Goal: Communication & Community: Answer question/provide support

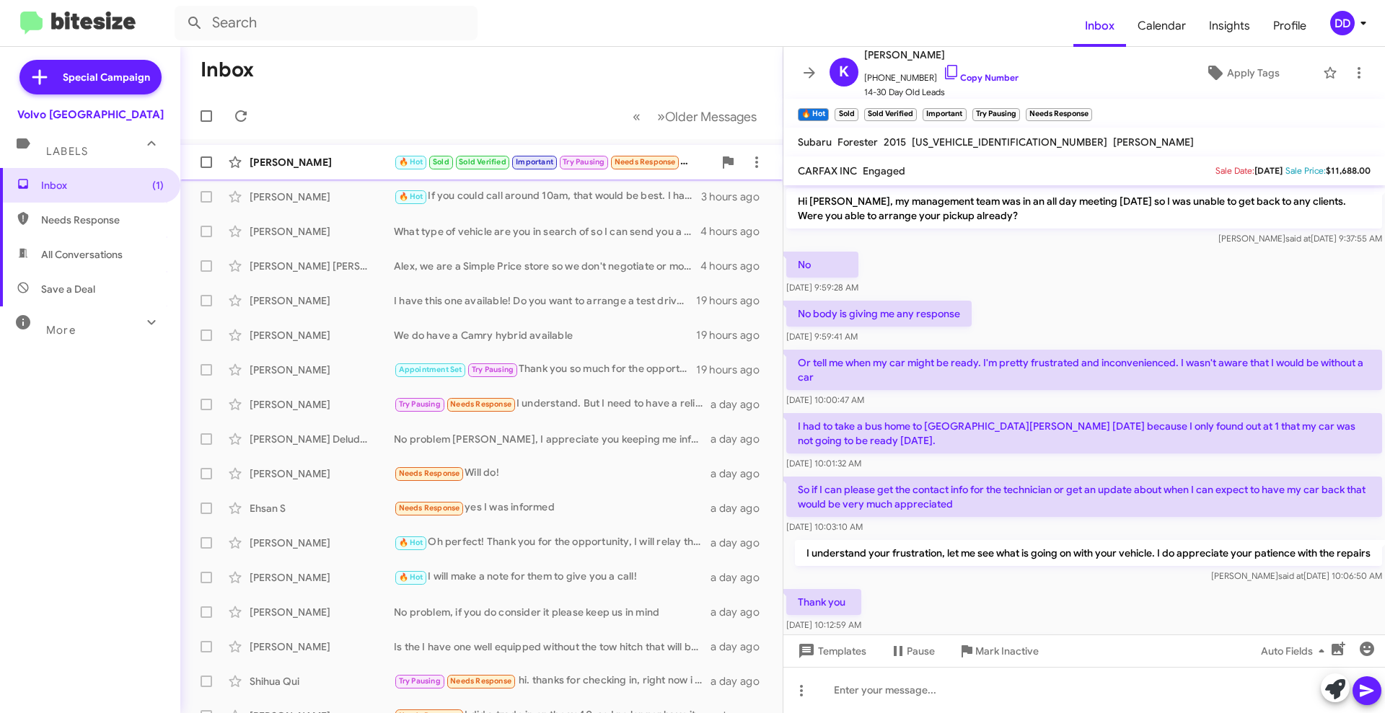
scroll to position [849, 0]
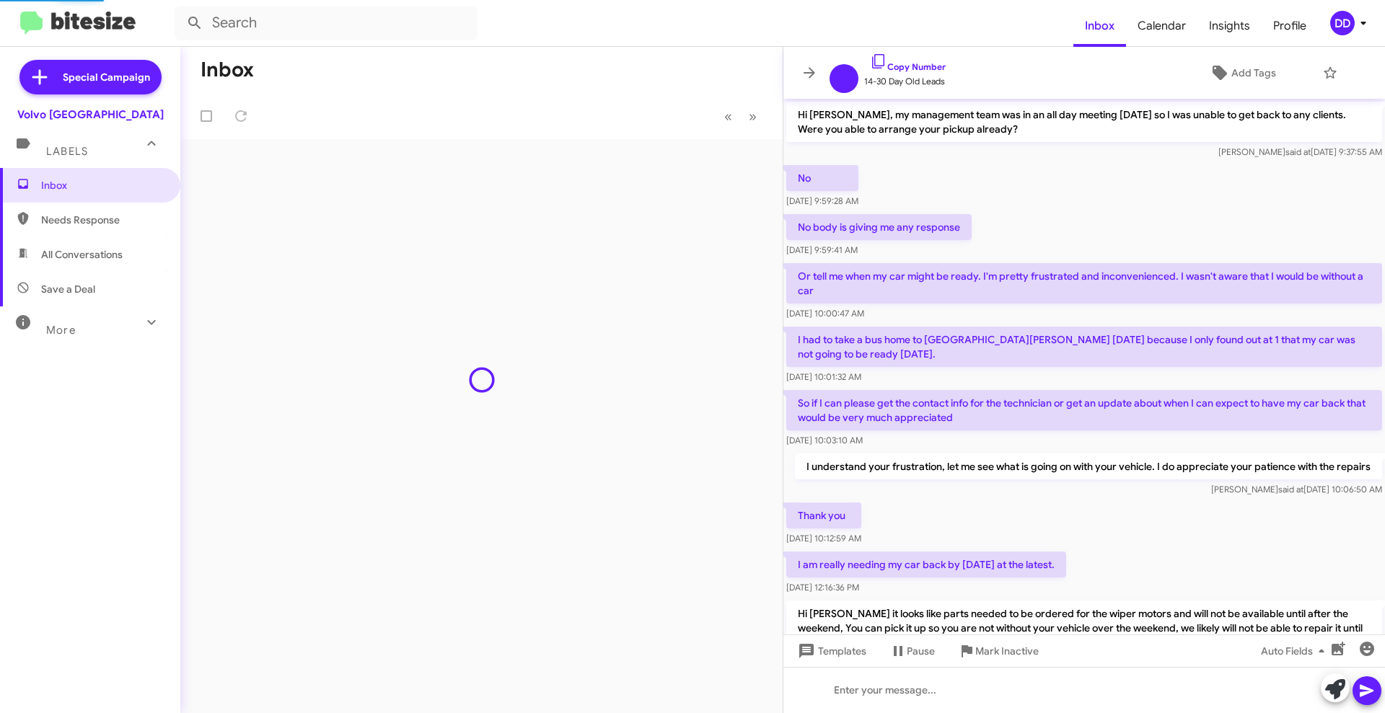
scroll to position [762, 0]
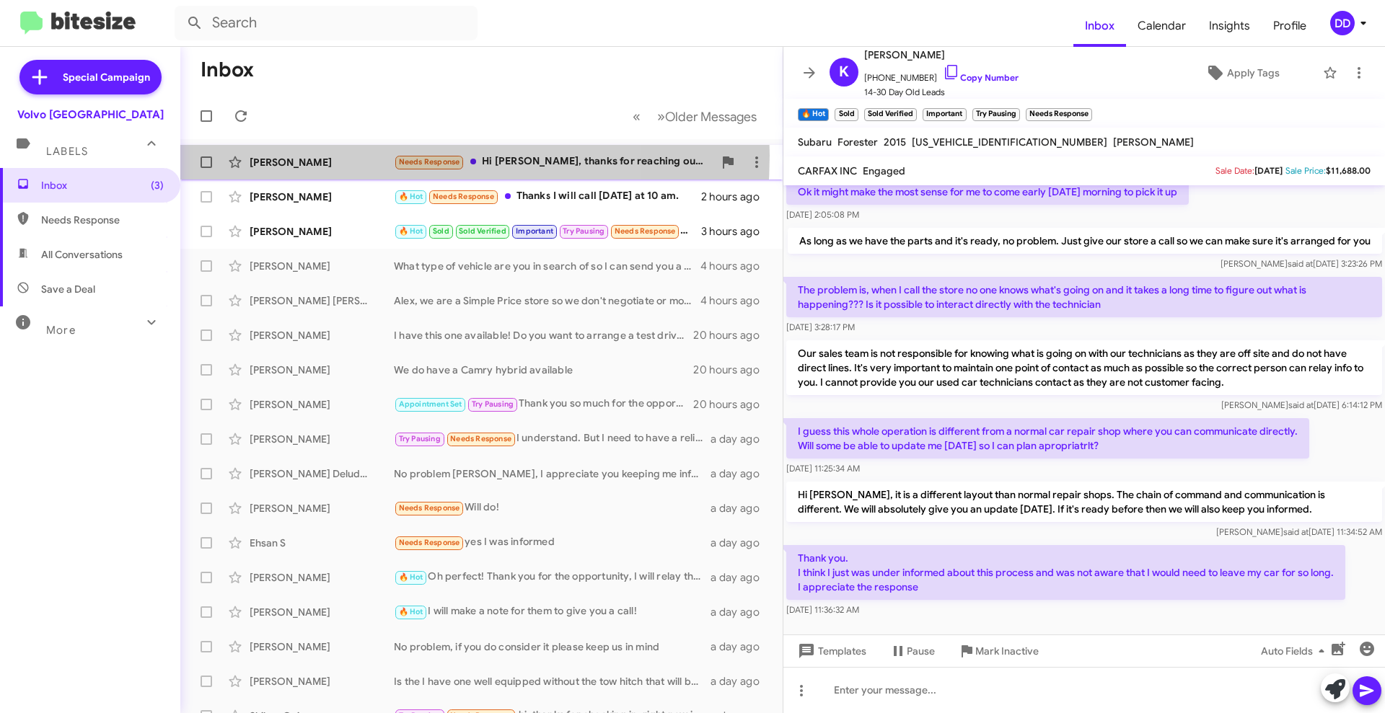
click at [338, 155] on div "[PERSON_NAME]" at bounding box center [322, 162] width 144 height 14
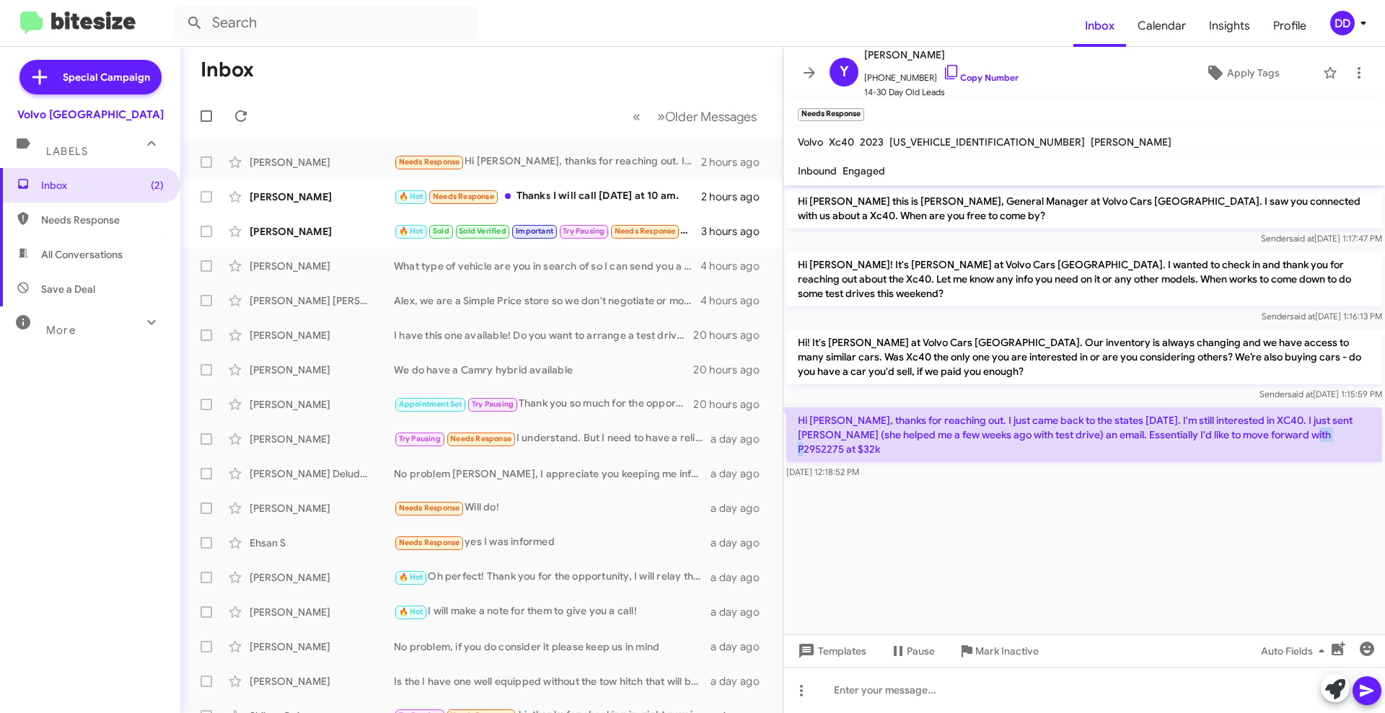
drag, startPoint x: 1339, startPoint y: 419, endPoint x: 1309, endPoint y: 421, distance: 29.7
click at [1308, 421] on p "Hi [PERSON_NAME], thanks for reaching out. I just came back to the states [DATE…" at bounding box center [1084, 435] width 596 height 55
click at [1335, 418] on p "Hi [PERSON_NAME], thanks for reaching out. I just came back to the states [DATE…" at bounding box center [1084, 435] width 596 height 55
click at [1344, 418] on p "Hi [PERSON_NAME], thanks for reaching out. I just came back to the states [DATE…" at bounding box center [1084, 435] width 596 height 55
drag, startPoint x: 1344, startPoint y: 418, endPoint x: 1302, endPoint y: 423, distance: 42.1
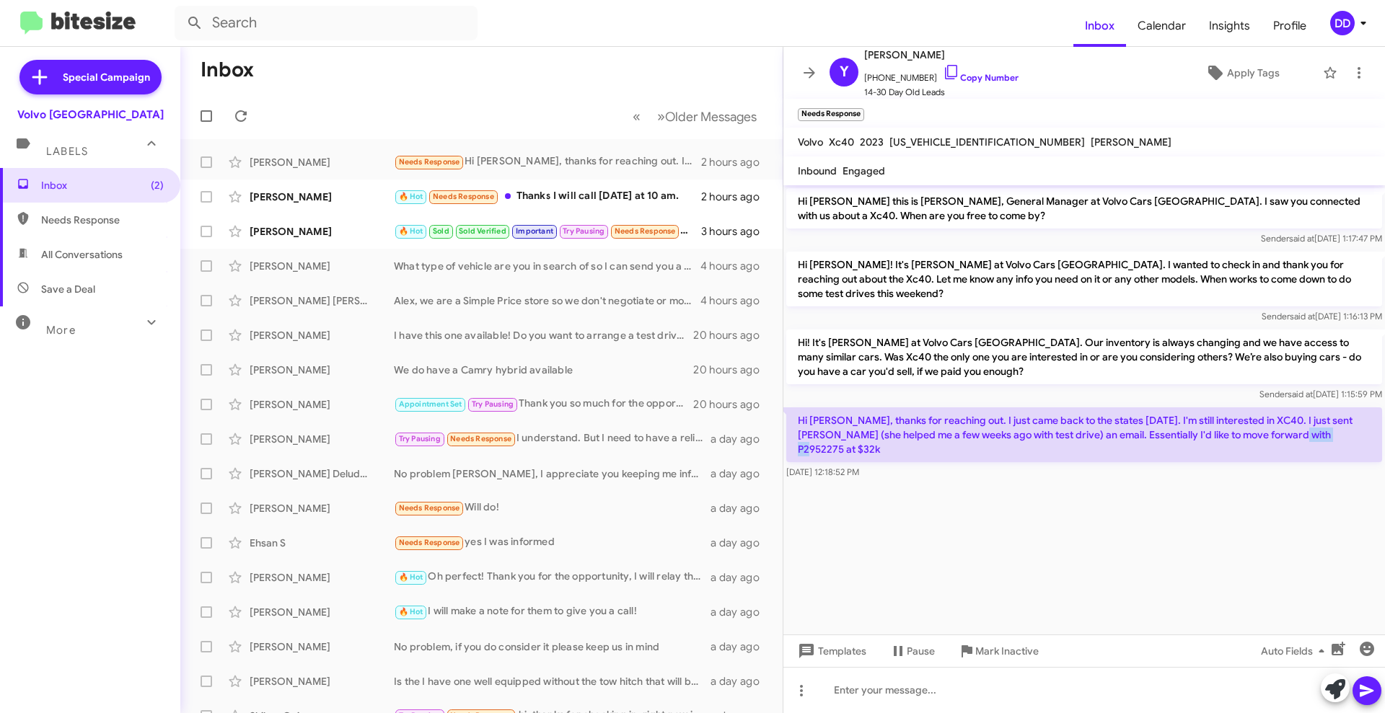
click at [1302, 423] on p "Hi [PERSON_NAME], thanks for reaching out. I just came back to the states [DATE…" at bounding box center [1084, 435] width 596 height 55
copy p "P2952275"
drag, startPoint x: 984, startPoint y: 450, endPoint x: 984, endPoint y: 491, distance: 41.1
click at [984, 465] on div "[DATE] 12:18:52 PM" at bounding box center [1084, 472] width 596 height 14
click at [998, 701] on div at bounding box center [1084, 690] width 602 height 46
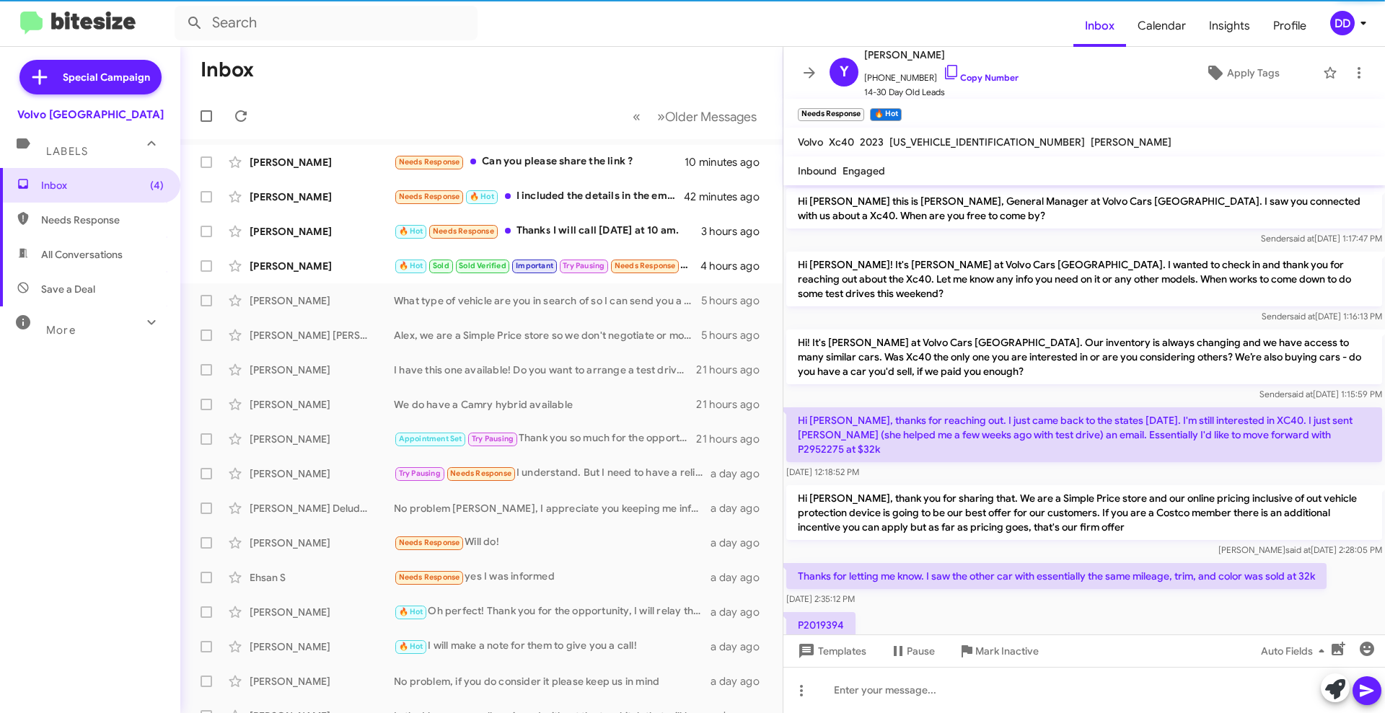
scroll to position [154, 0]
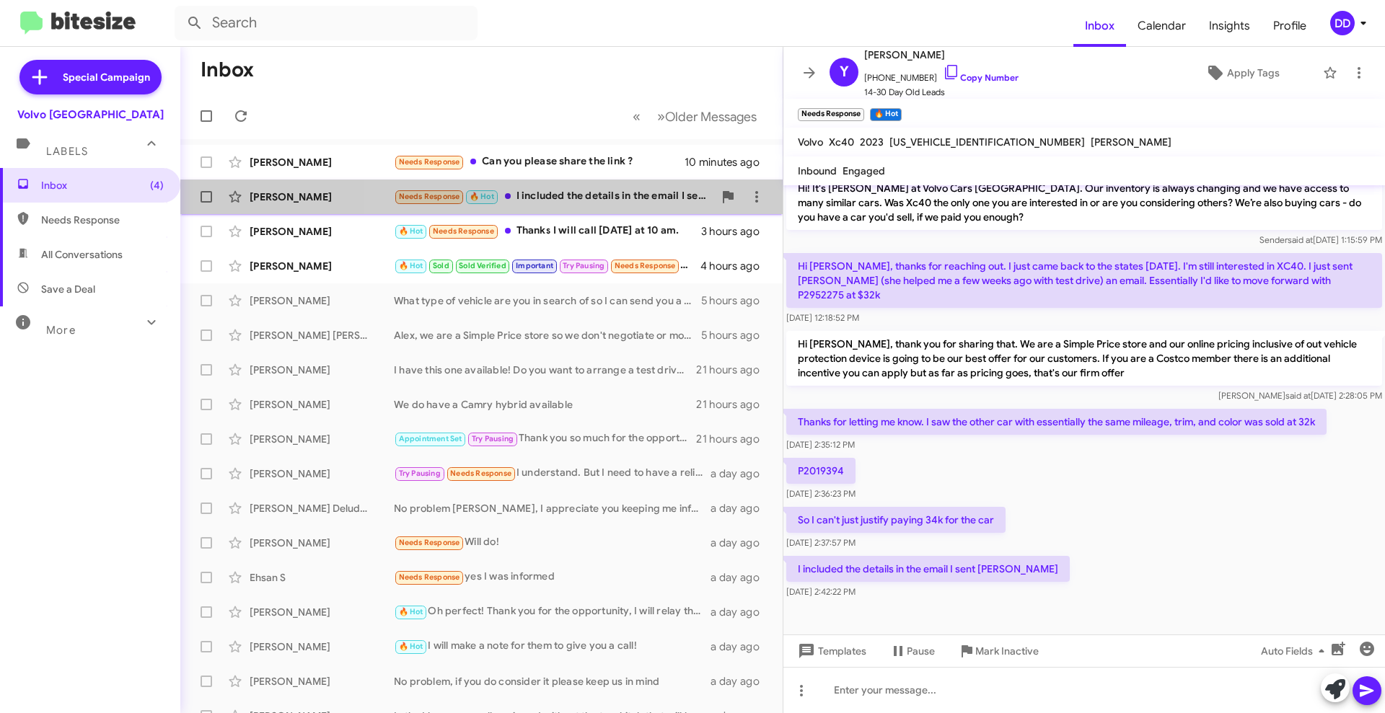
click at [588, 192] on div "Needs Response 🔥 Hot I included the details in the email I sent Jackeline" at bounding box center [554, 196] width 320 height 17
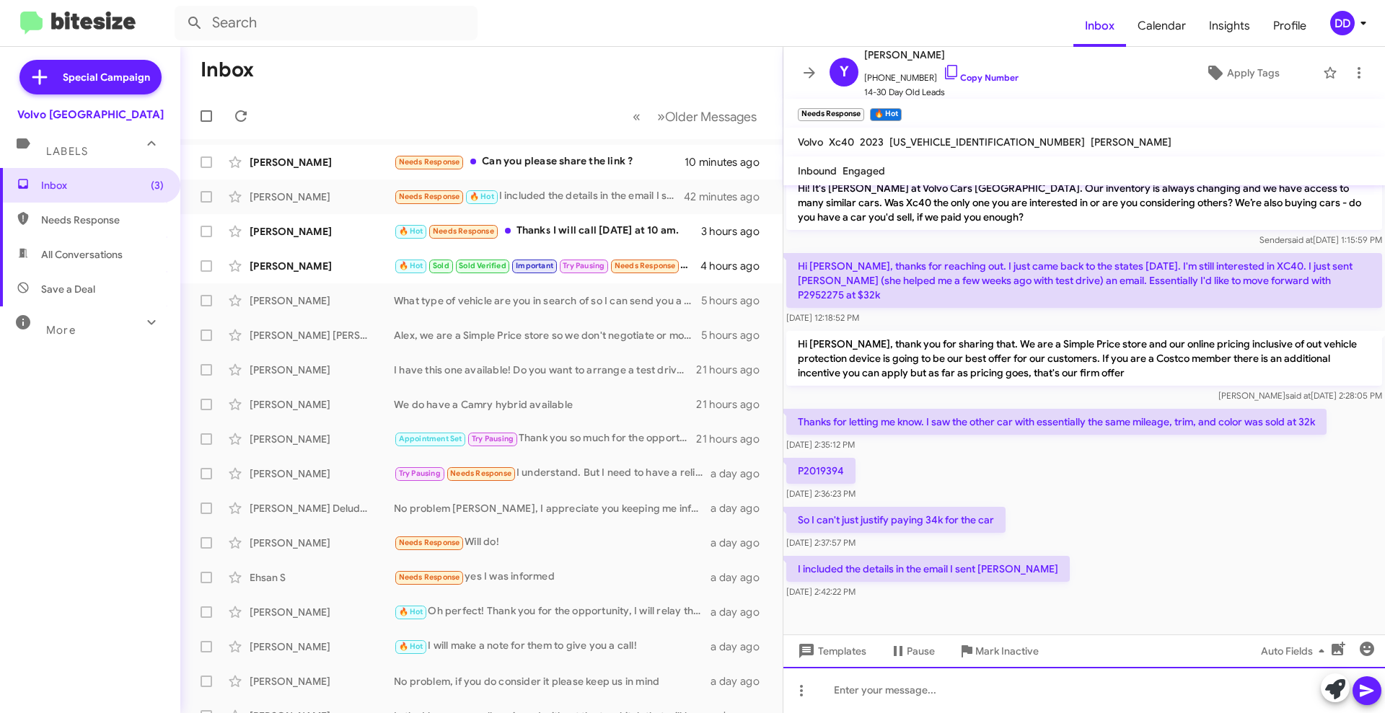
click at [1094, 679] on div at bounding box center [1084, 690] width 602 height 46
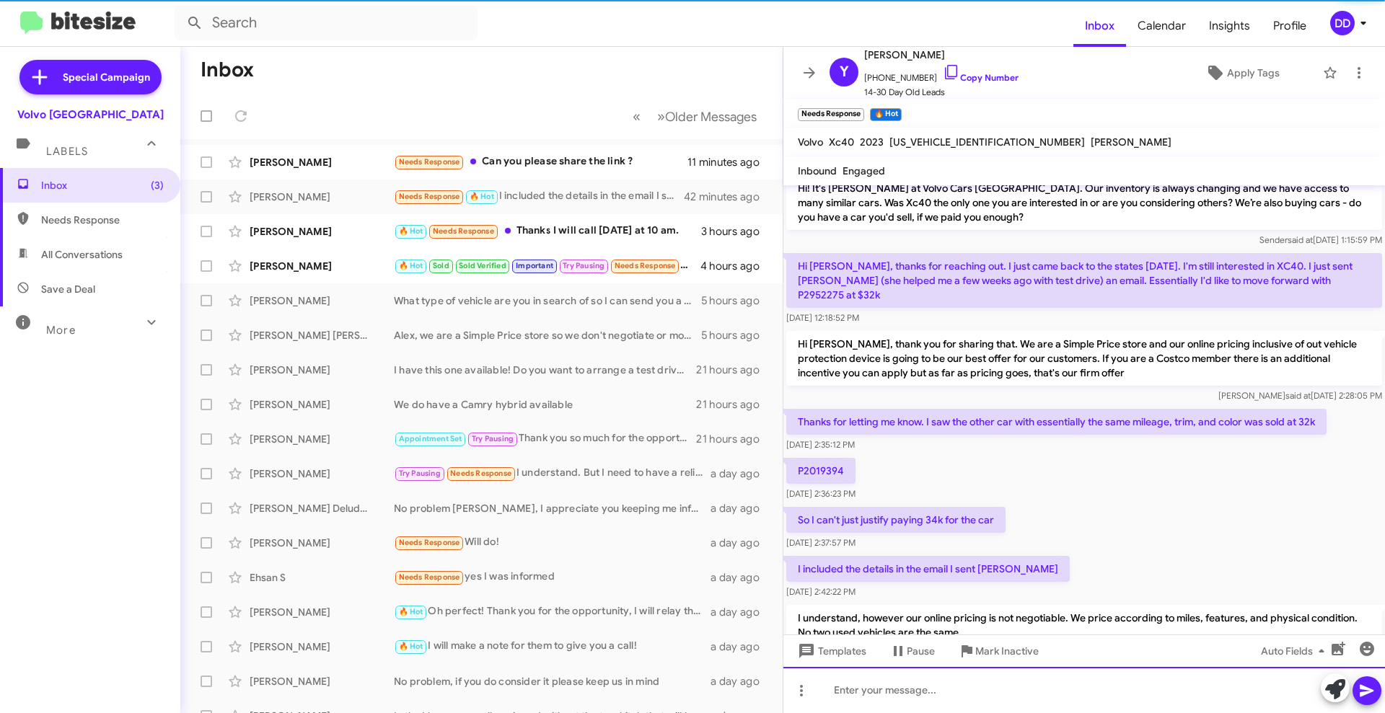
scroll to position [0, 0]
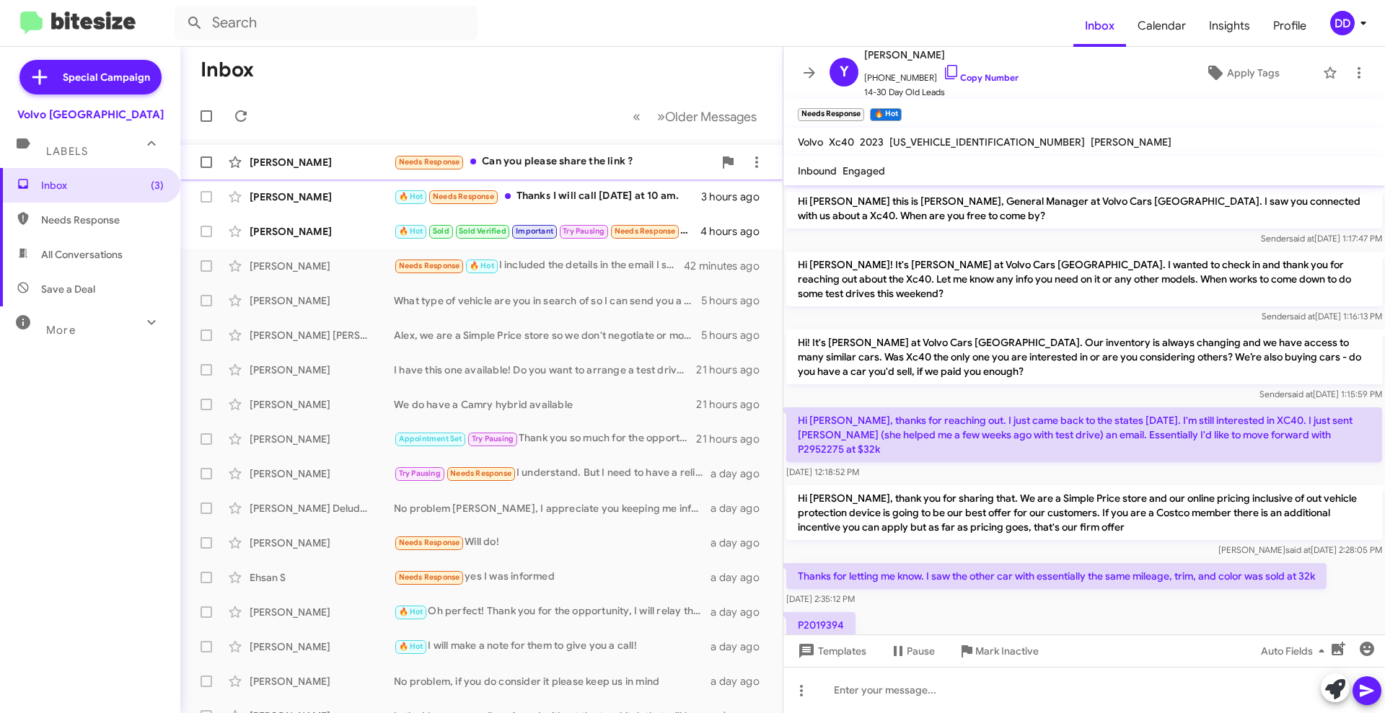
click at [557, 165] on div "Needs Response Can you please share the link ?" at bounding box center [554, 162] width 320 height 17
